Goal: Information Seeking & Learning: Learn about a topic

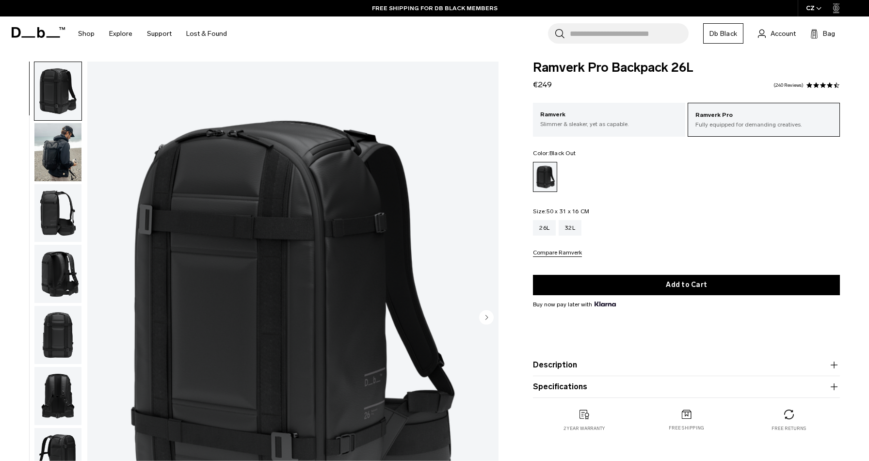
scroll to position [3, 0]
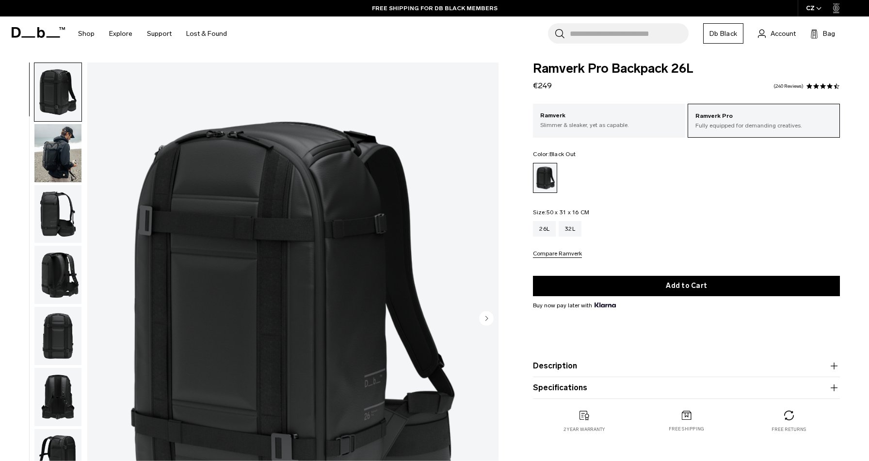
drag, startPoint x: 544, startPoint y: 83, endPoint x: 517, endPoint y: 83, distance: 26.7
click at [517, 83] on div "Ramverk Pro Backpack 26L €249 4.5 star rating 240 Reviews Ramverk Pro Fully equ…" at bounding box center [686, 258] width 365 height 390
click at [505, 54] on body "Skip to content BUY NOW, PAY LATER WITH KLARNA 10% OFF YOUR FIRST PURCHASE FOR …" at bounding box center [434, 227] width 869 height 461
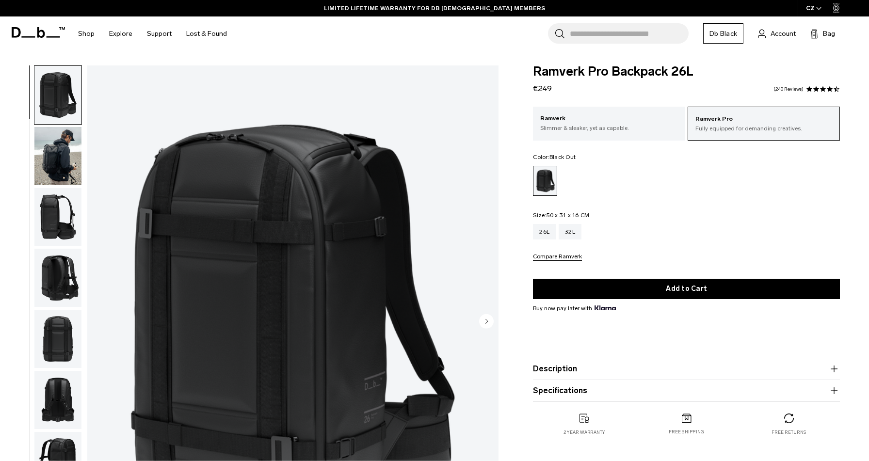
scroll to position [0, 0]
click at [62, 209] on img "button" at bounding box center [57, 217] width 47 height 58
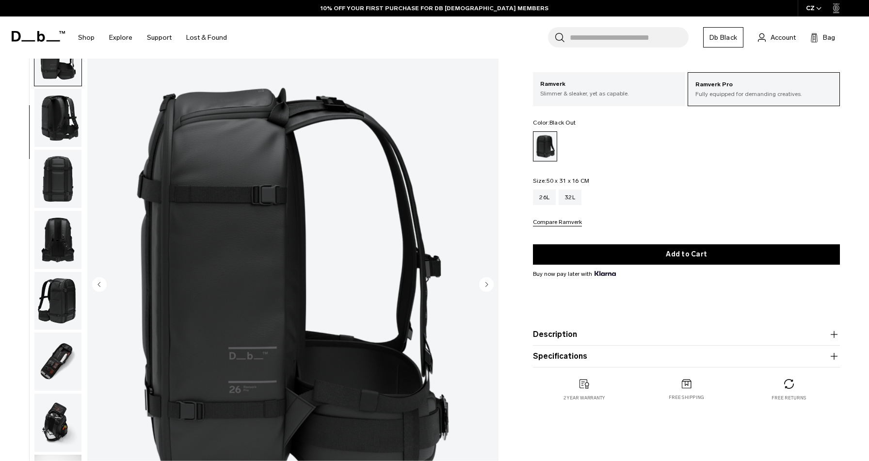
scroll to position [36, 0]
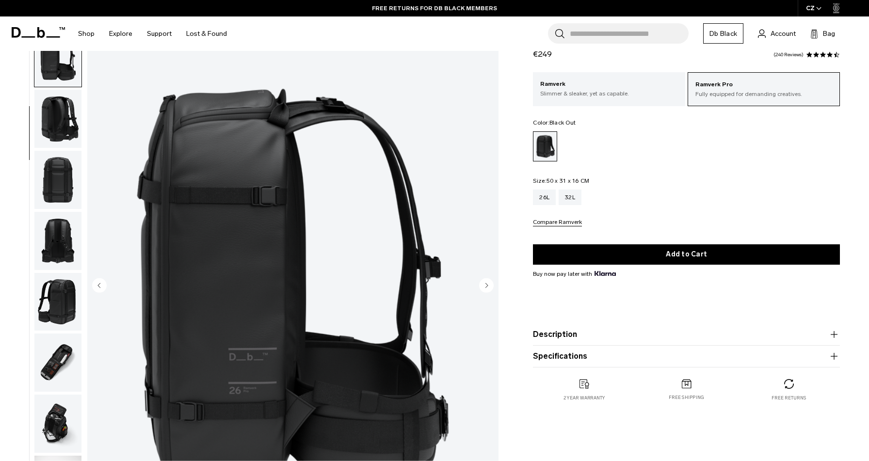
click at [762, 160] on ul at bounding box center [686, 146] width 307 height 30
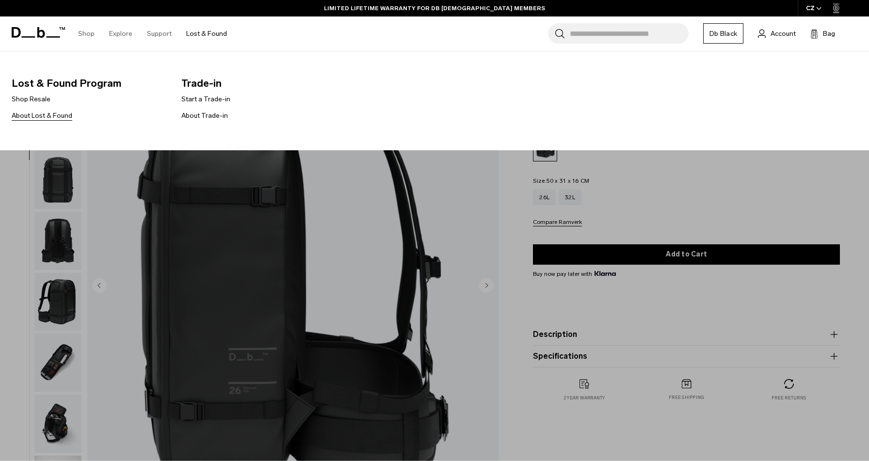
click at [43, 116] on link "About Lost & Found" at bounding box center [42, 116] width 61 height 10
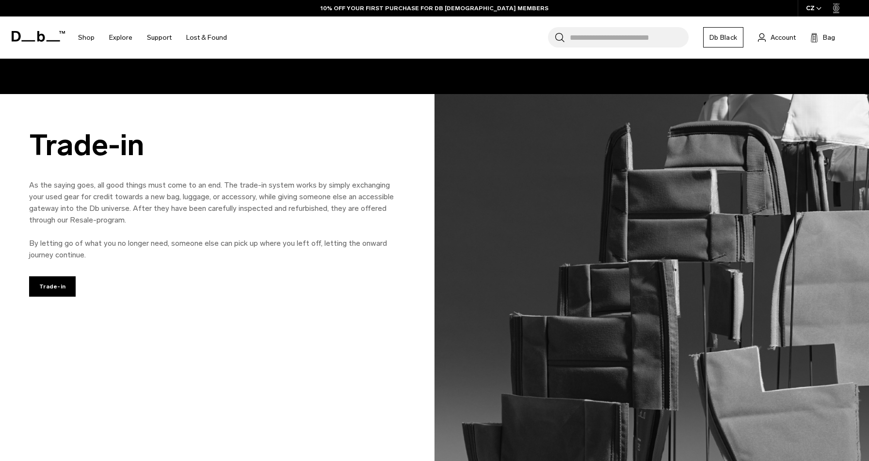
scroll to position [736, 0]
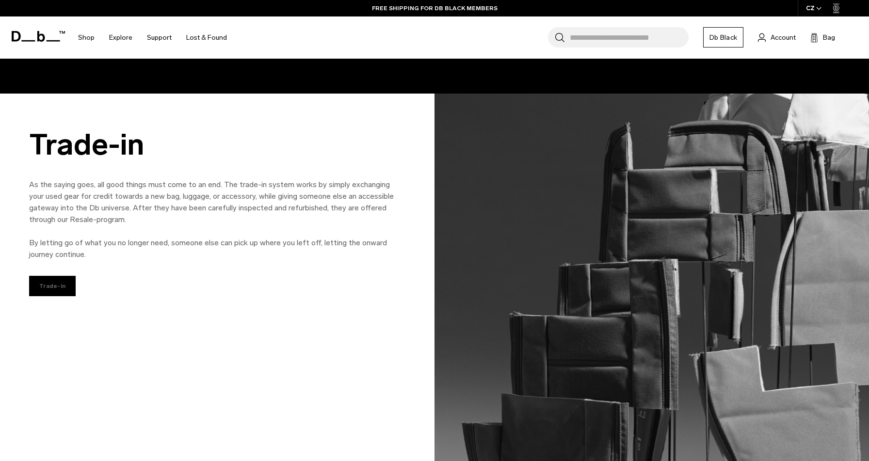
click at [59, 285] on link "Trade-in" at bounding box center [52, 286] width 47 height 20
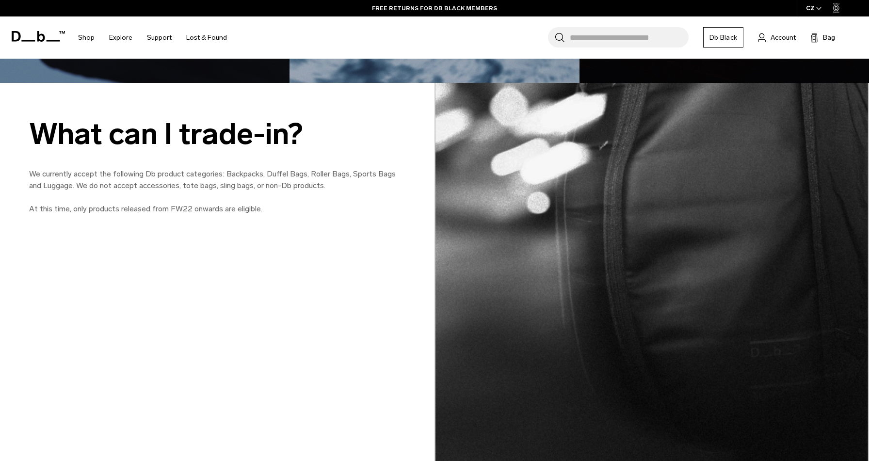
scroll to position [1012, 0]
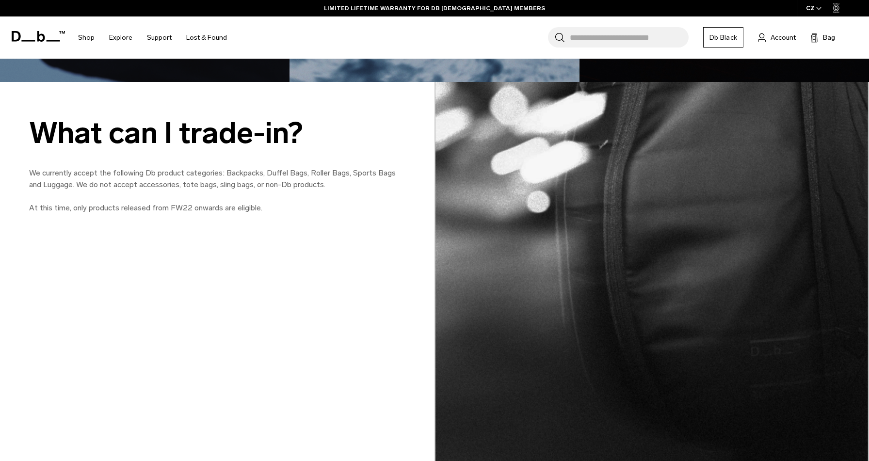
drag, startPoint x: 168, startPoint y: 208, endPoint x: 269, endPoint y: 209, distance: 101.3
click at [270, 209] on p "We currently accept the following Db product categories: Backpacks, Duffel Bags…" at bounding box center [217, 190] width 376 height 47
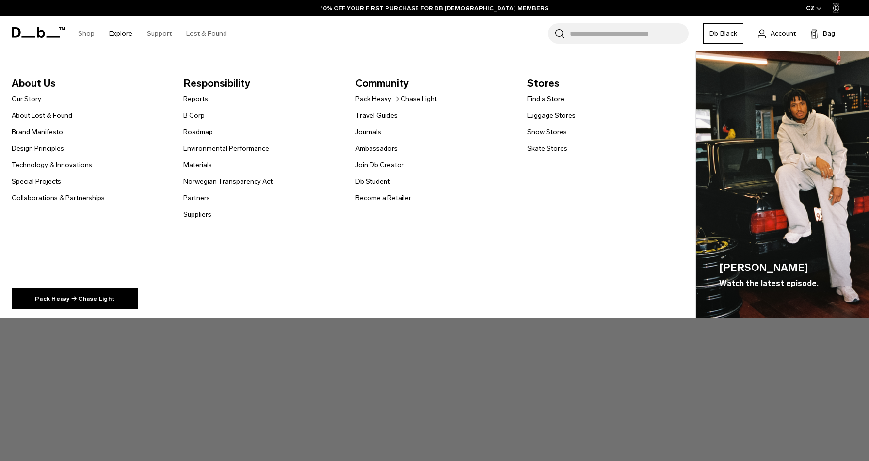
scroll to position [0, 0]
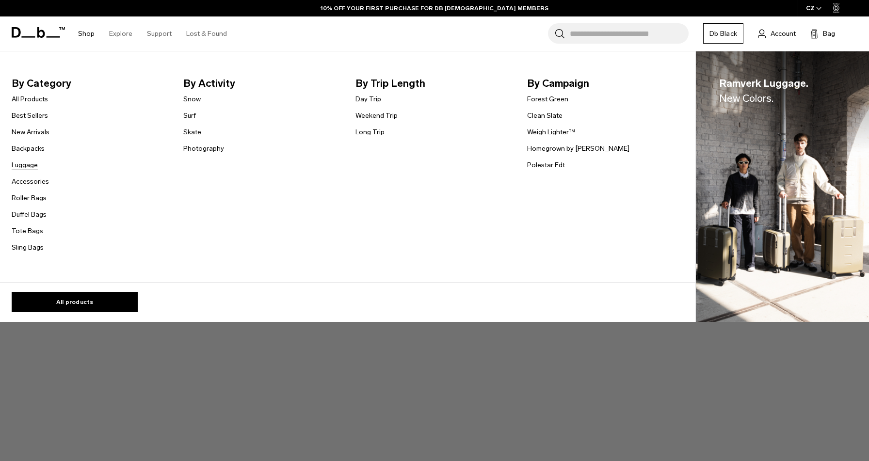
click at [32, 164] on link "Luggage" at bounding box center [25, 165] width 26 height 10
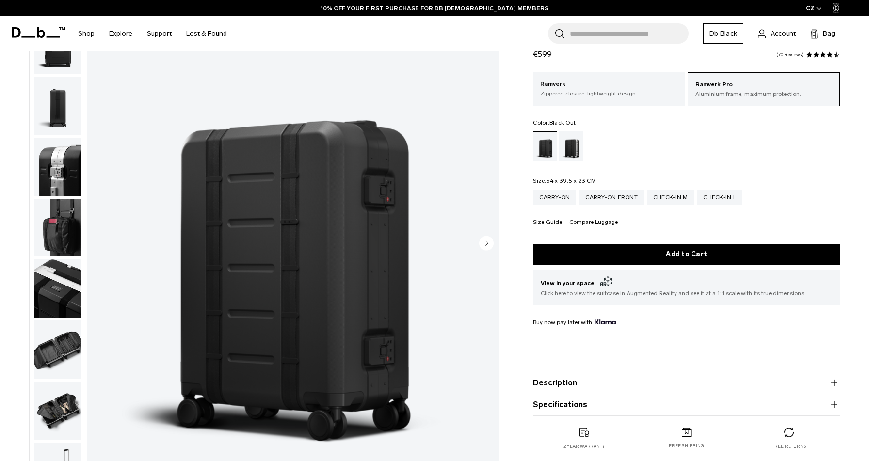
click at [56, 355] on img "button" at bounding box center [57, 349] width 47 height 58
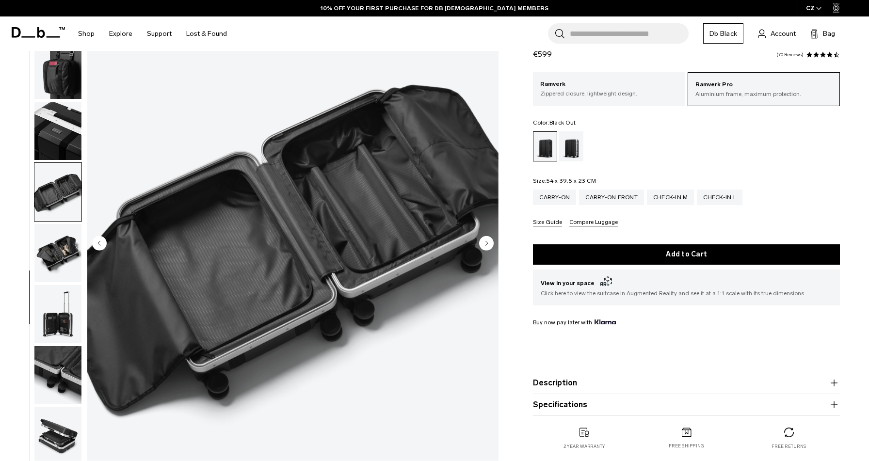
scroll to position [348, 0]
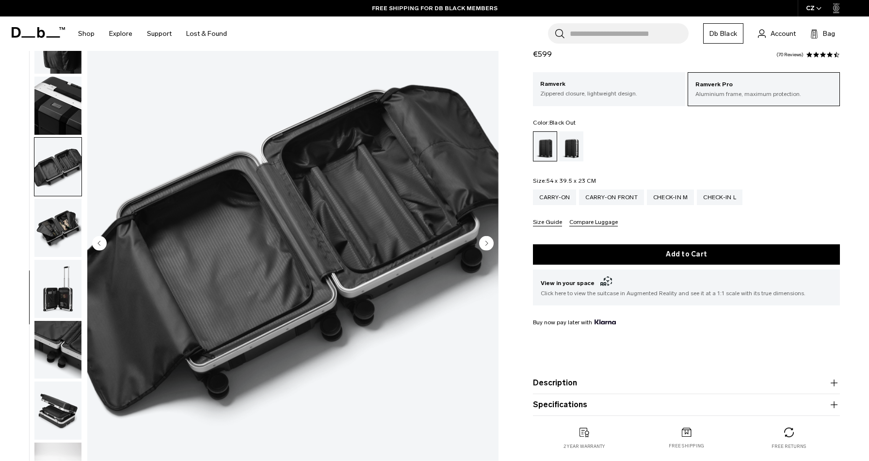
click at [54, 297] on img "button" at bounding box center [57, 289] width 47 height 58
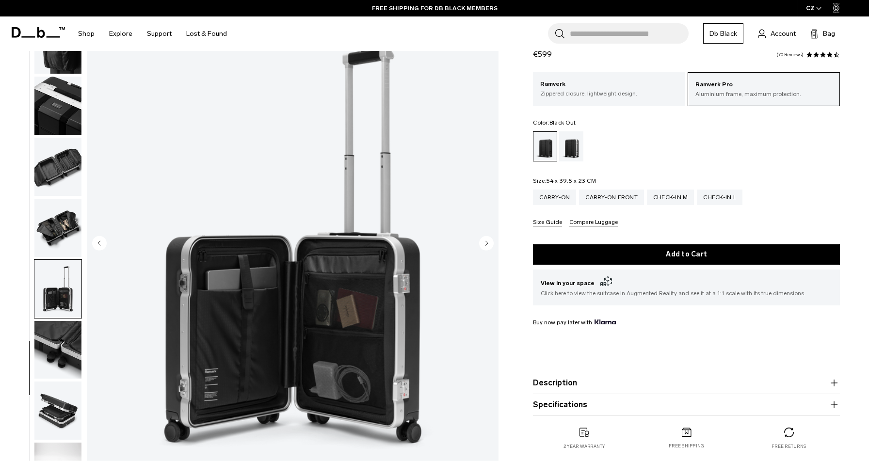
click at [65, 336] on img "button" at bounding box center [57, 350] width 47 height 58
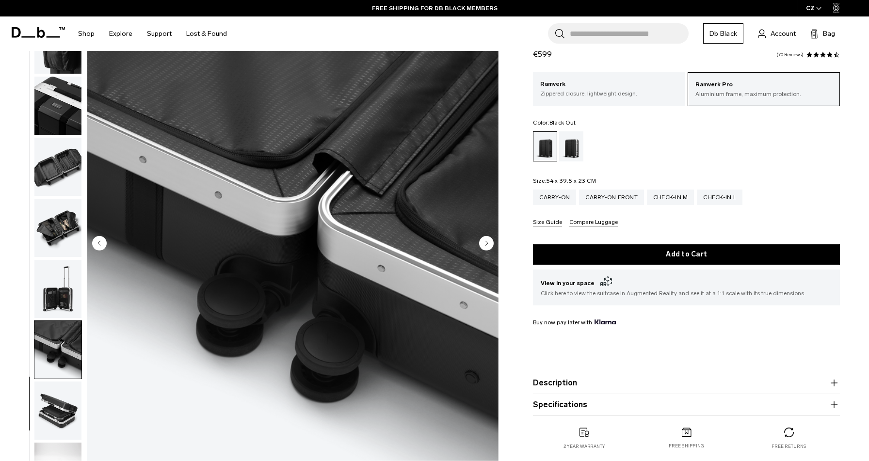
click at [55, 402] on img "button" at bounding box center [57, 411] width 47 height 58
